Goal: Information Seeking & Learning: Learn about a topic

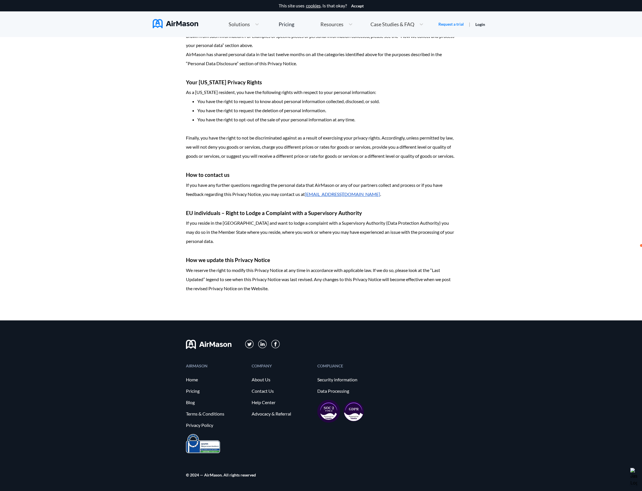
click at [162, 452] on div "AIRMASON Home Pricing Blog Terms & Conditions Privacy Policy COMPANY About Us C…" at bounding box center [321, 405] width 642 height 170
click at [326, 379] on link "Security information" at bounding box center [348, 379] width 60 height 5
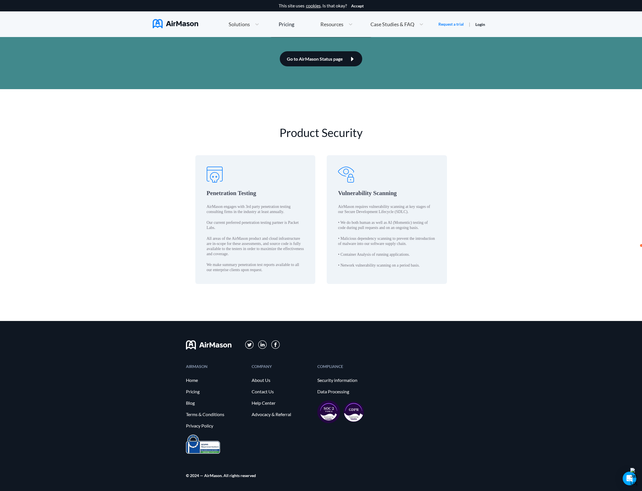
scroll to position [801, 0]
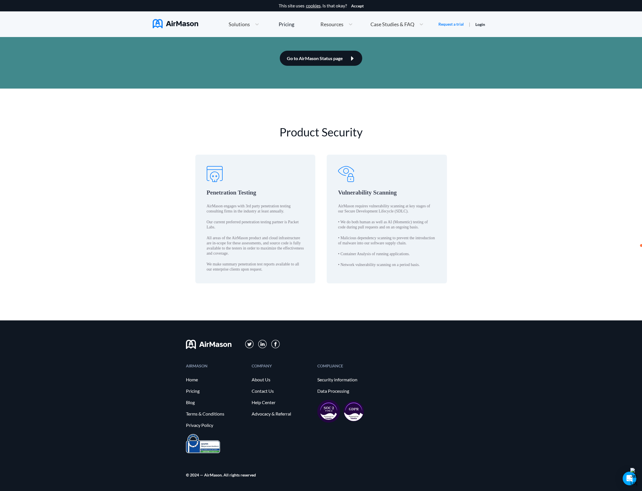
click at [320, 413] on img at bounding box center [329, 410] width 23 height 23
click at [329, 411] on img at bounding box center [329, 410] width 23 height 23
click at [332, 407] on img at bounding box center [329, 410] width 23 height 23
click at [333, 390] on link "Data Processing" at bounding box center [348, 390] width 60 height 5
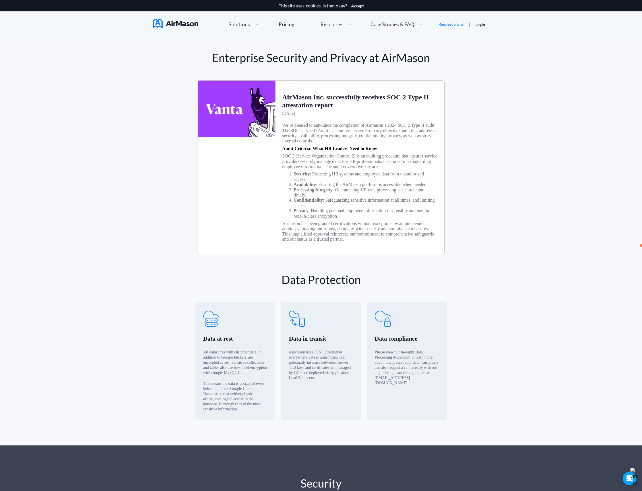
click at [336, 198] on li "Processing Integrity : Guaranteeing HR data processing is accurate and timely." at bounding box center [366, 192] width 144 height 11
click at [129, 0] on html "Consent Details [#IABV2SETTINGS#] About This website uses cookies We use cookie…" at bounding box center [321, 245] width 642 height 491
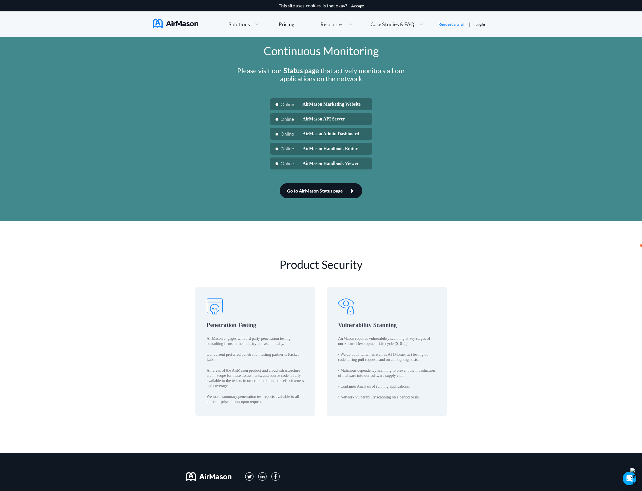
scroll to position [773, 0]
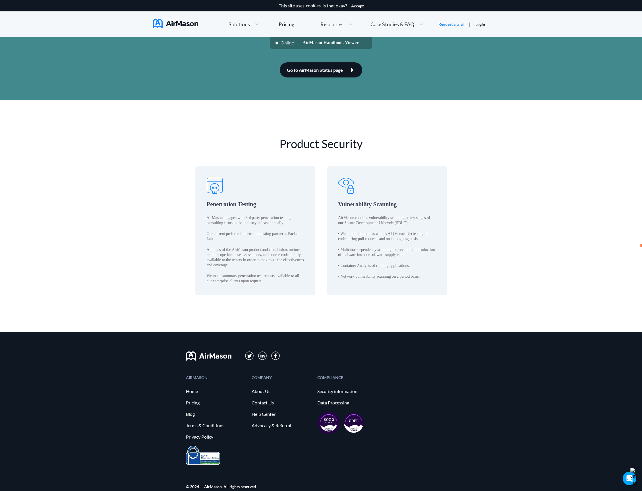
click at [336, 325] on div "Product Security Penetration Testing AirMason engages with 3rd party penetratio…" at bounding box center [321, 215] width 642 height 231
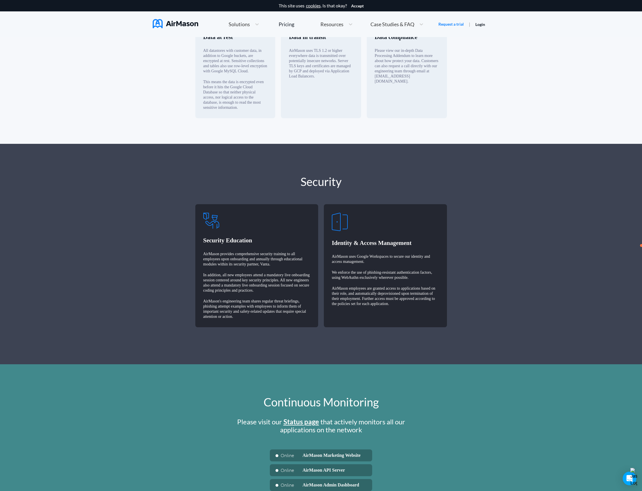
scroll to position [0, 0]
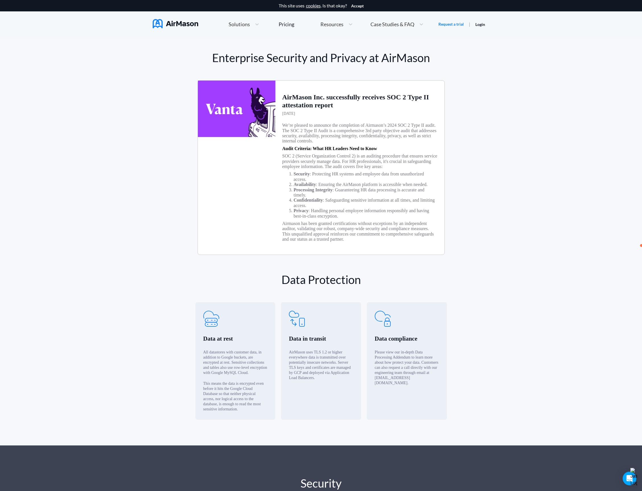
click at [320, 198] on li "Processing Integrity : Guaranteeing HR data processing is accurate and timely." at bounding box center [366, 192] width 144 height 11
click at [300, 198] on li "Processing Integrity : Guaranteeing HR data processing is accurate and timely." at bounding box center [366, 192] width 144 height 11
drag, startPoint x: 313, startPoint y: 114, endPoint x: 302, endPoint y: 101, distance: 16.3
click at [295, 113] on h3 "[DATE]" at bounding box center [289, 113] width 13 height 5
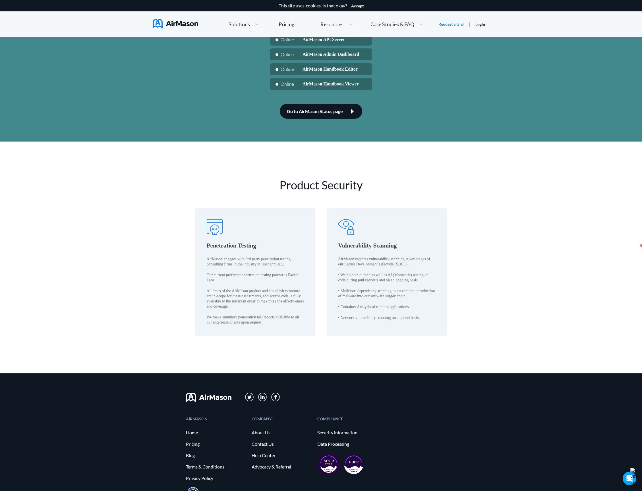
scroll to position [741, 0]
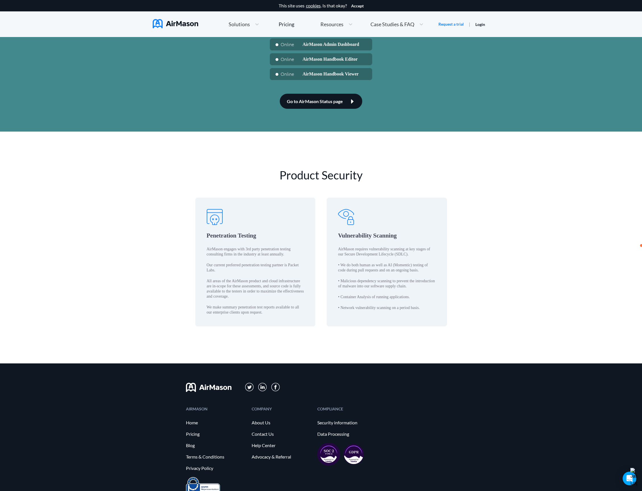
click at [315, 109] on link "Go to AirMason Status page" at bounding box center [321, 101] width 83 height 15
click at [477, 180] on div "Product Security Penetration Testing AirMason engages with 3rd party penetratio…" at bounding box center [321, 246] width 642 height 231
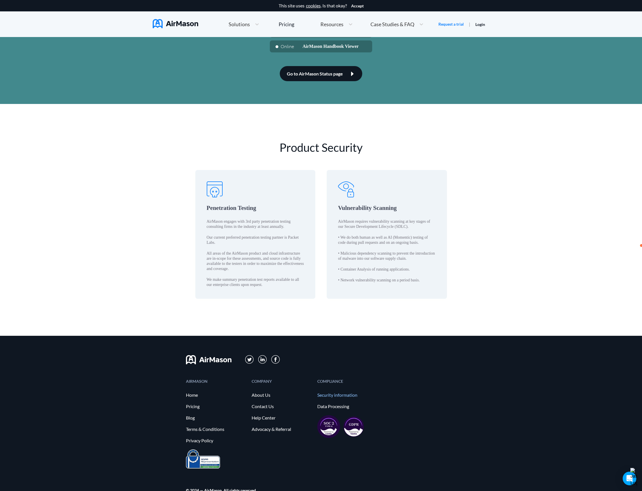
click at [332, 397] on link "Security information" at bounding box center [348, 394] width 60 height 5
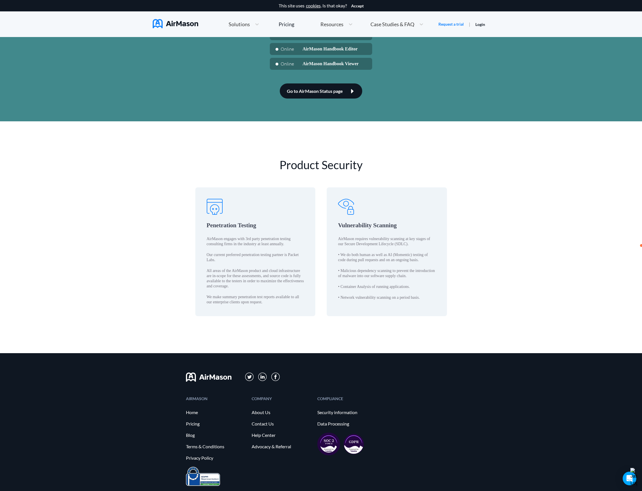
scroll to position [801, 0]
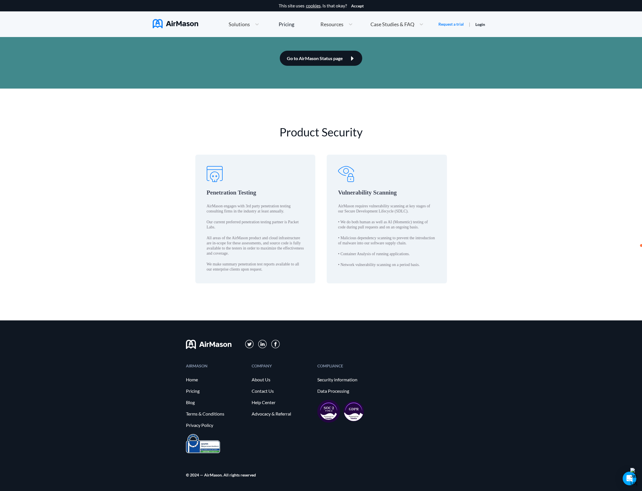
click at [322, 412] on img at bounding box center [329, 410] width 23 height 23
click at [358, 417] on img at bounding box center [354, 411] width 20 height 20
click at [336, 397] on div "COMPLIANCE Security information Data Processing" at bounding box center [348, 399] width 60 height 70
click at [337, 389] on link "Data Processing" at bounding box center [348, 390] width 60 height 5
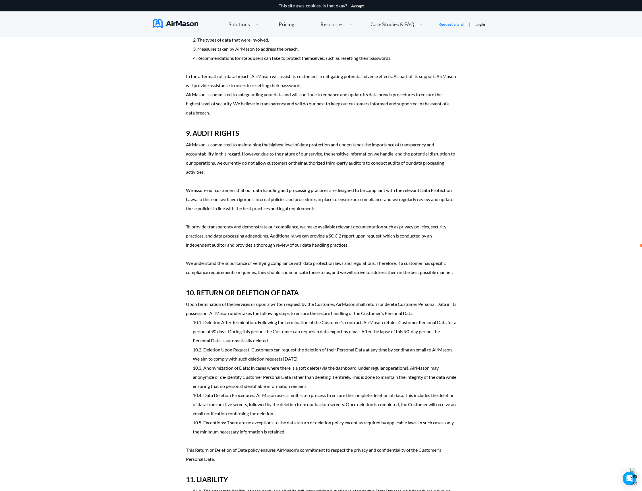
scroll to position [1998, 0]
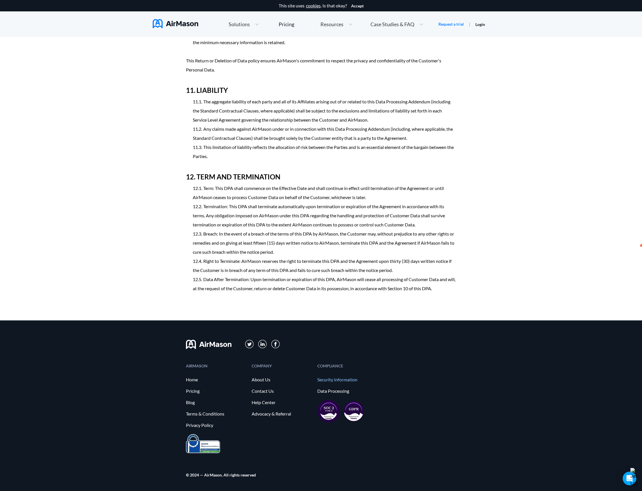
click at [328, 382] on link "Security information" at bounding box center [348, 379] width 60 height 5
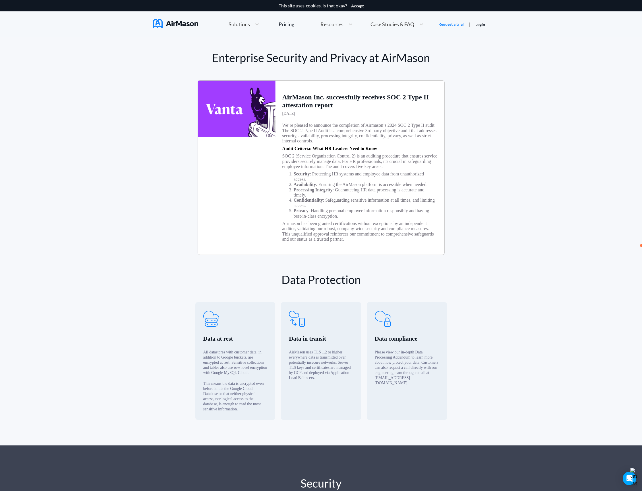
scroll to position [4, 0]
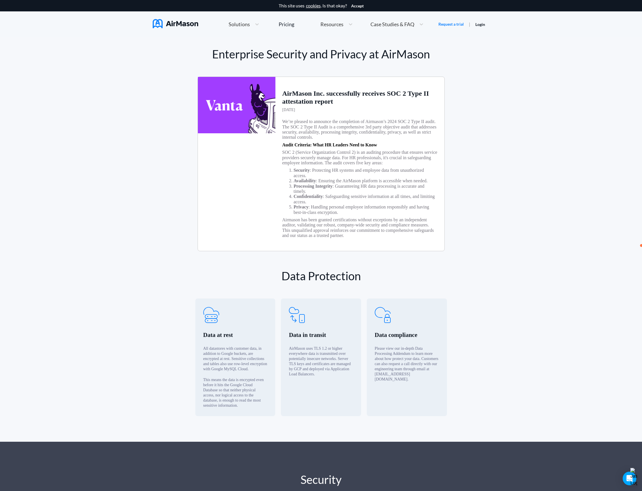
click at [430, 146] on div "AirMason Inc. successfully receives SOC 2 Type II attestation report [DATE] We’…" at bounding box center [360, 164] width 169 height 174
click at [223, 117] on img at bounding box center [237, 105] width 78 height 56
click at [236, 97] on img at bounding box center [237, 105] width 78 height 56
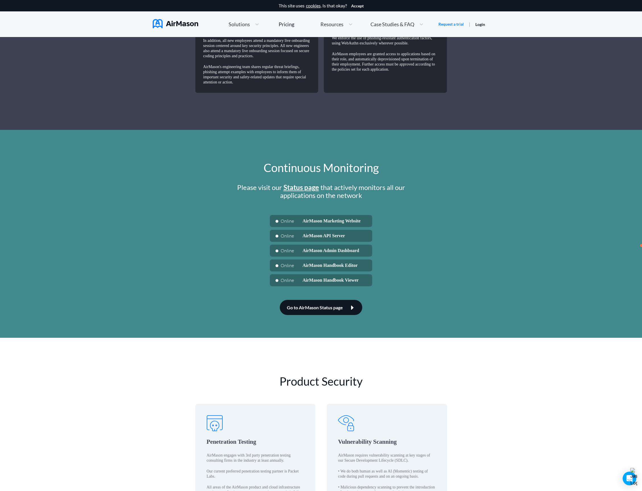
scroll to position [801, 0]
